Goal: Task Accomplishment & Management: Complete application form

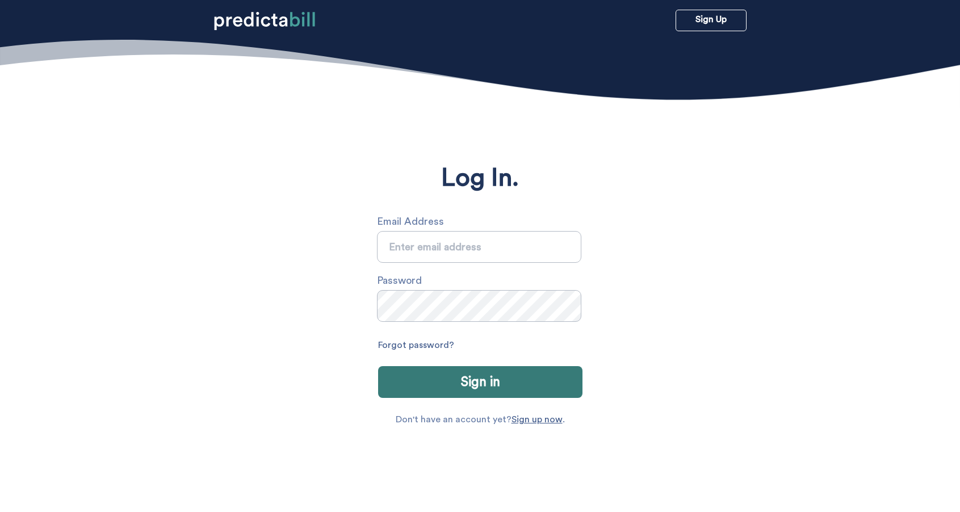
click at [474, 245] on input "text" at bounding box center [479, 247] width 204 height 32
click at [465, 251] on input "text" at bounding box center [479, 247] width 204 height 32
click at [545, 424] on link "Sign up now" at bounding box center [536, 419] width 51 height 9
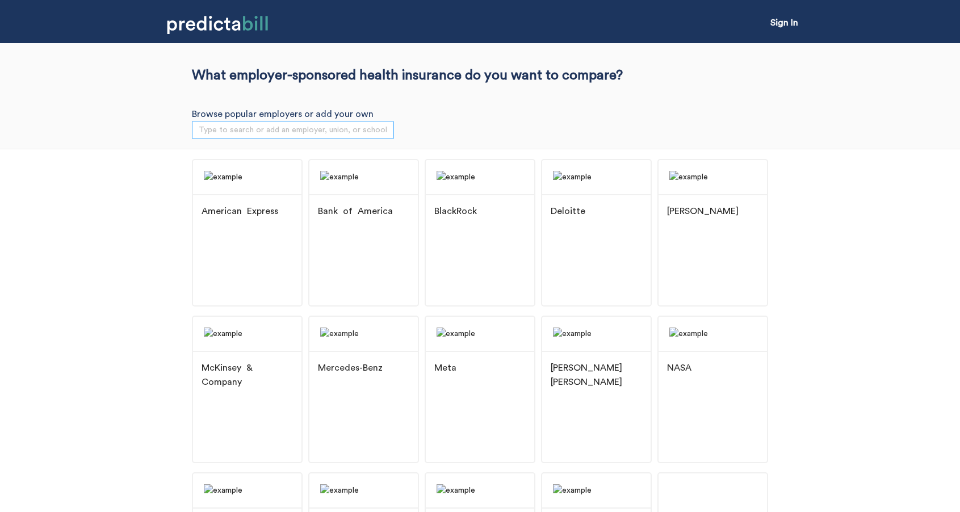
click at [358, 138] on div "Type to search or add an employer, union, or school" at bounding box center [293, 130] width 202 height 18
type input "quinnipia"
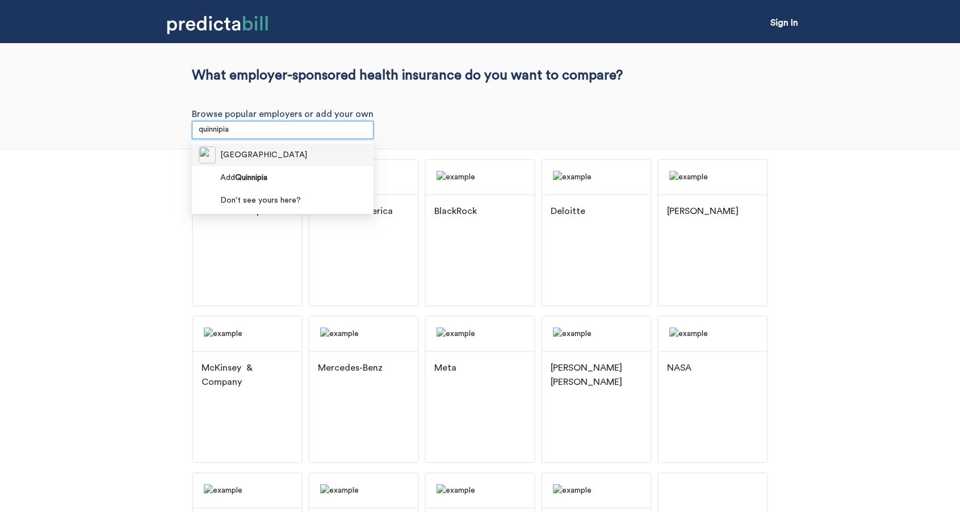
click at [344, 156] on div "[GEOGRAPHIC_DATA]" at bounding box center [283, 154] width 168 height 17
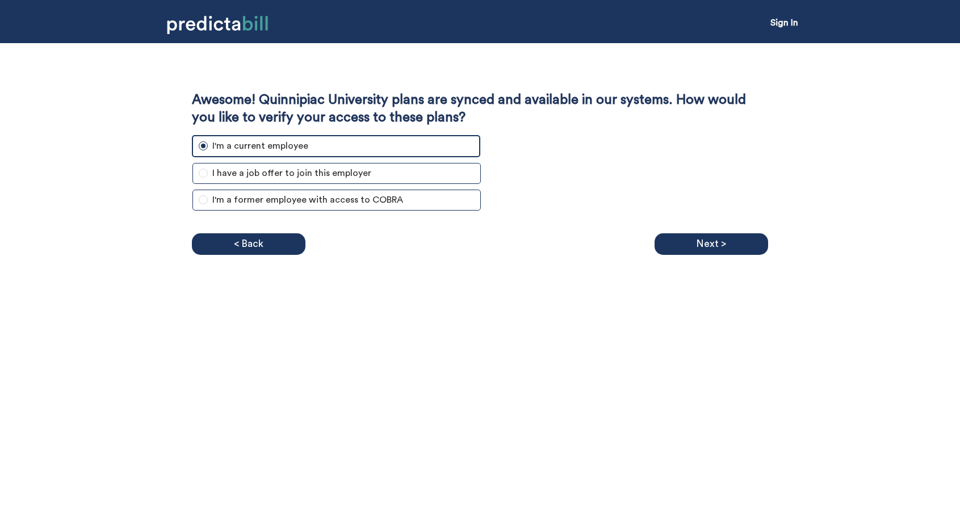
click at [344, 156] on label "I'm a current employee" at bounding box center [336, 146] width 288 height 22
click at [208, 150] on input "I'm a current employee" at bounding box center [203, 145] width 9 height 9
click at [707, 238] on p "Next >" at bounding box center [711, 244] width 30 height 17
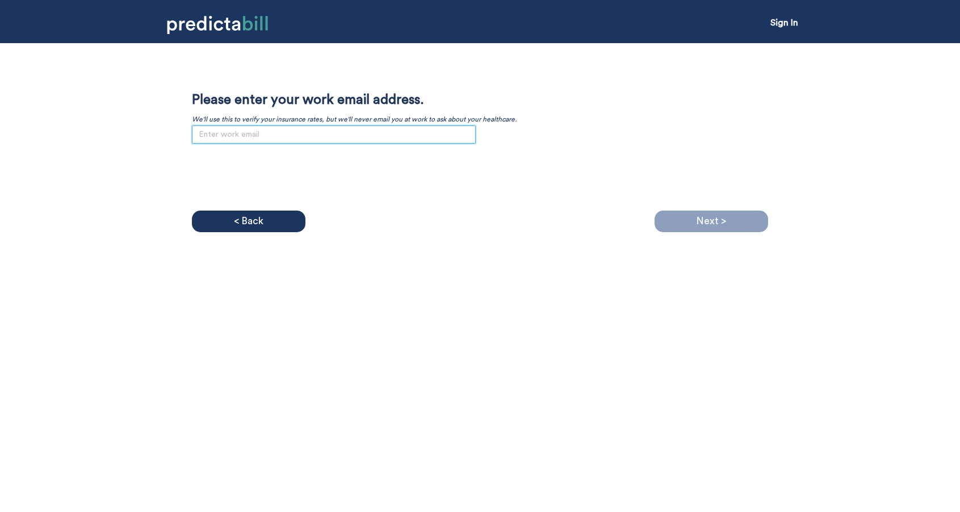
click at [439, 136] on input "email" at bounding box center [334, 134] width 284 height 18
